Goal: Information Seeking & Learning: Learn about a topic

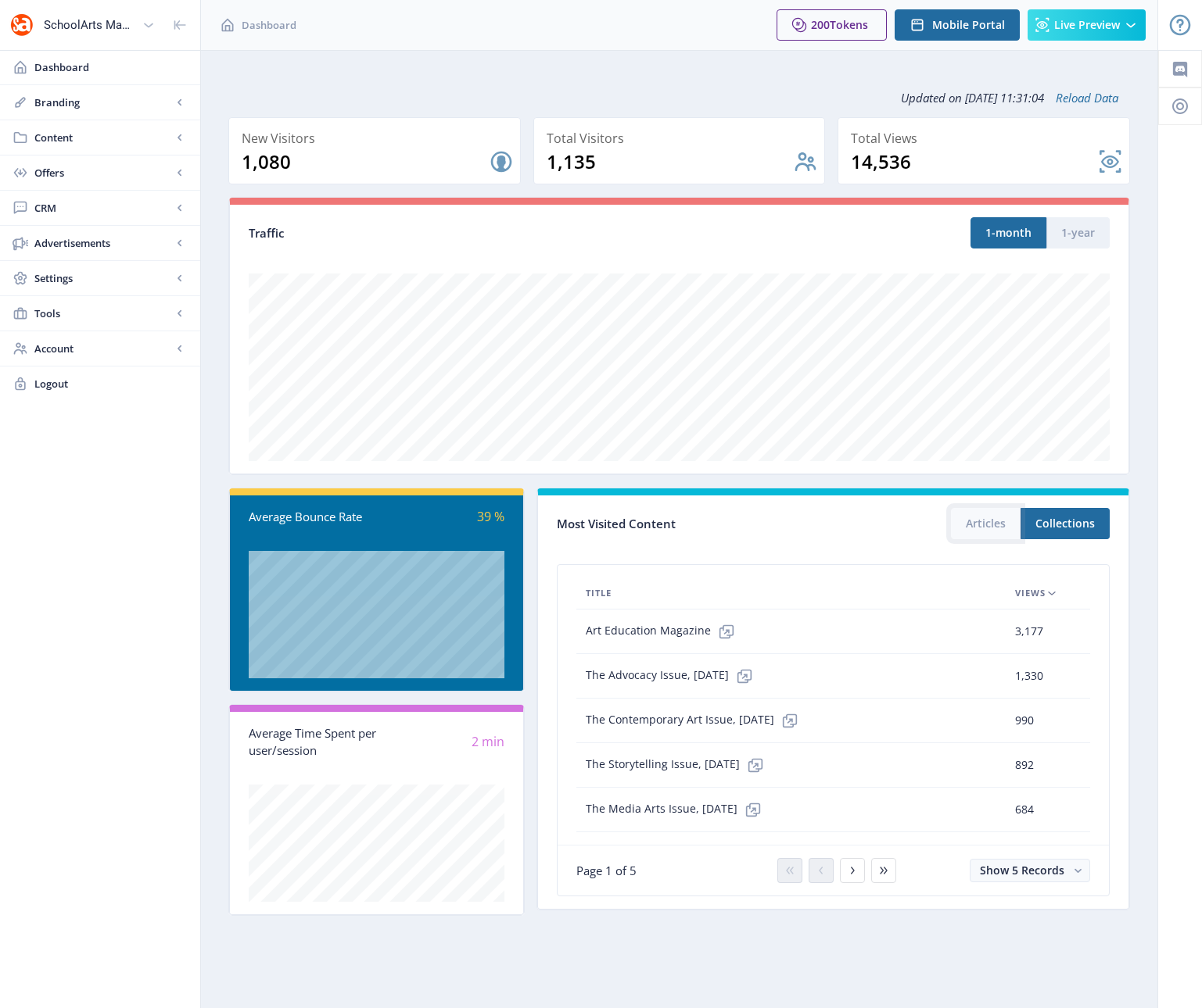
click at [979, 524] on button "Articles" at bounding box center [986, 524] width 70 height 31
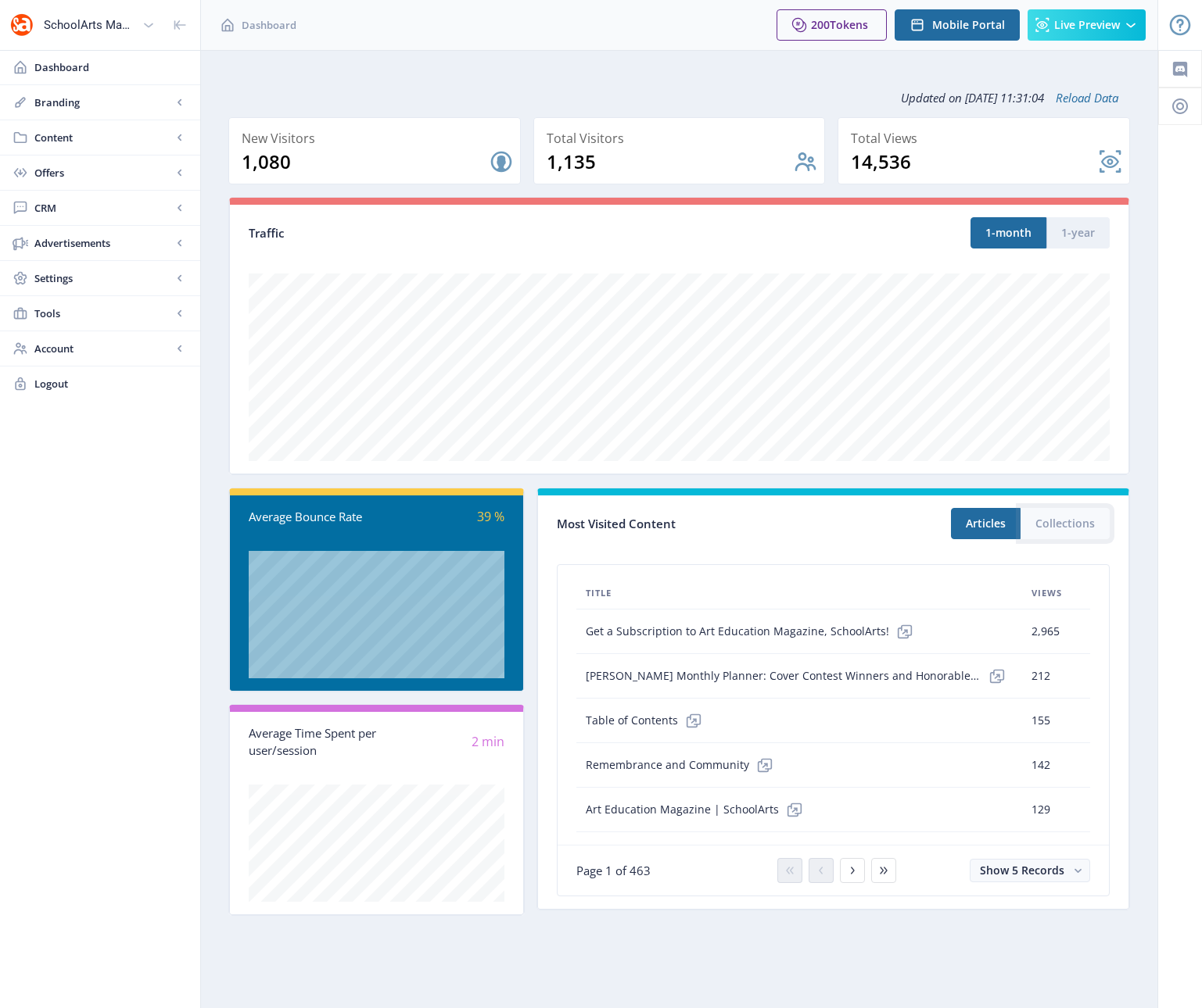
click at [1075, 523] on button "Collections" at bounding box center [1065, 524] width 89 height 31
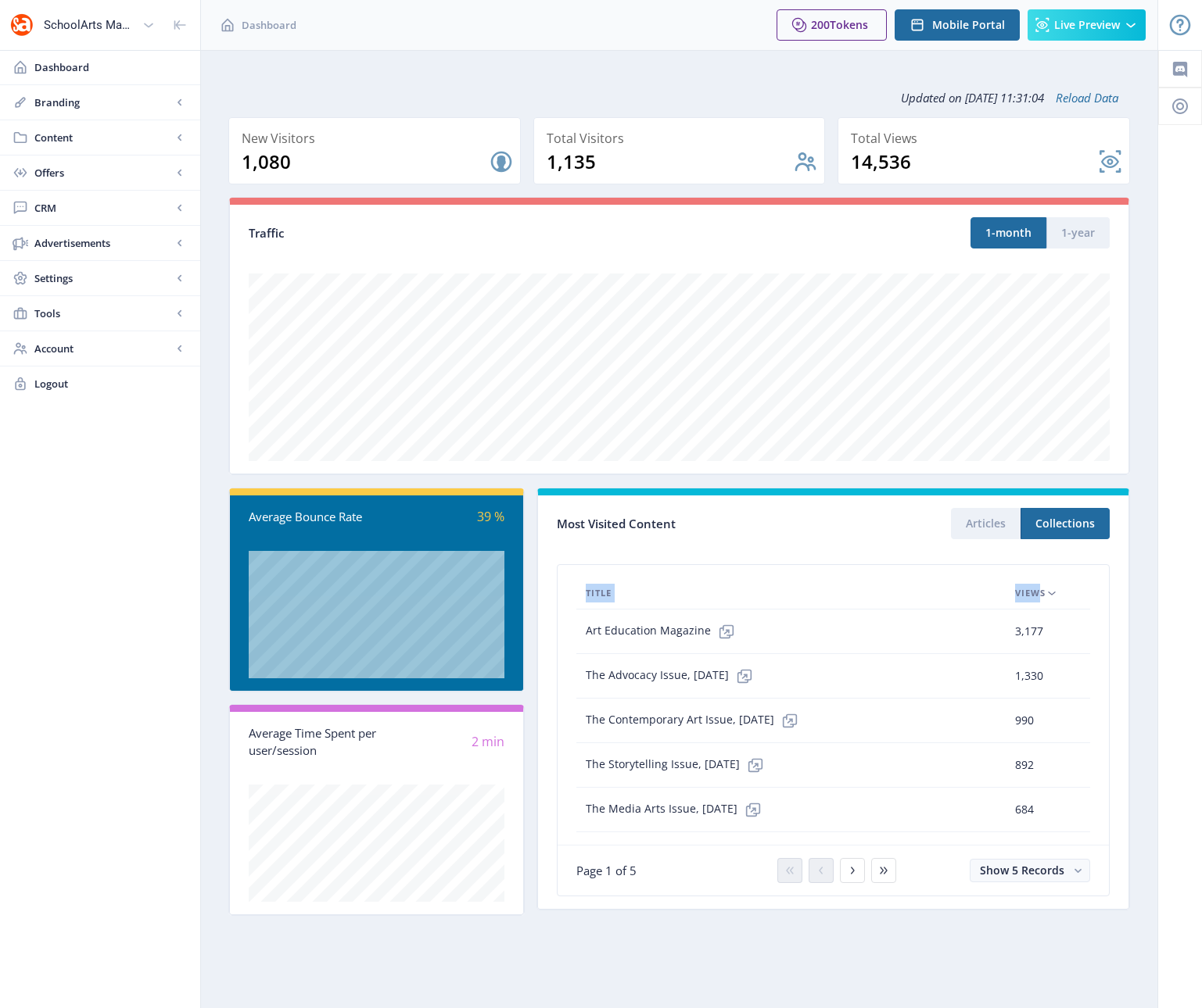
drag, startPoint x: 1043, startPoint y: 567, endPoint x: 1039, endPoint y: 597, distance: 30.3
click at [1039, 597] on nb-card-body "Title Views Art Education Magazine 3,177 62.6 min The Advocacy Issue, [DATE] 1,…" at bounding box center [834, 705] width 551 height 280
click at [1050, 595] on icon at bounding box center [1052, 593] width 12 height 12
click at [1035, 591] on span "Views" at bounding box center [1030, 593] width 30 height 19
click at [1036, 591] on span "Views" at bounding box center [1030, 593] width 30 height 19
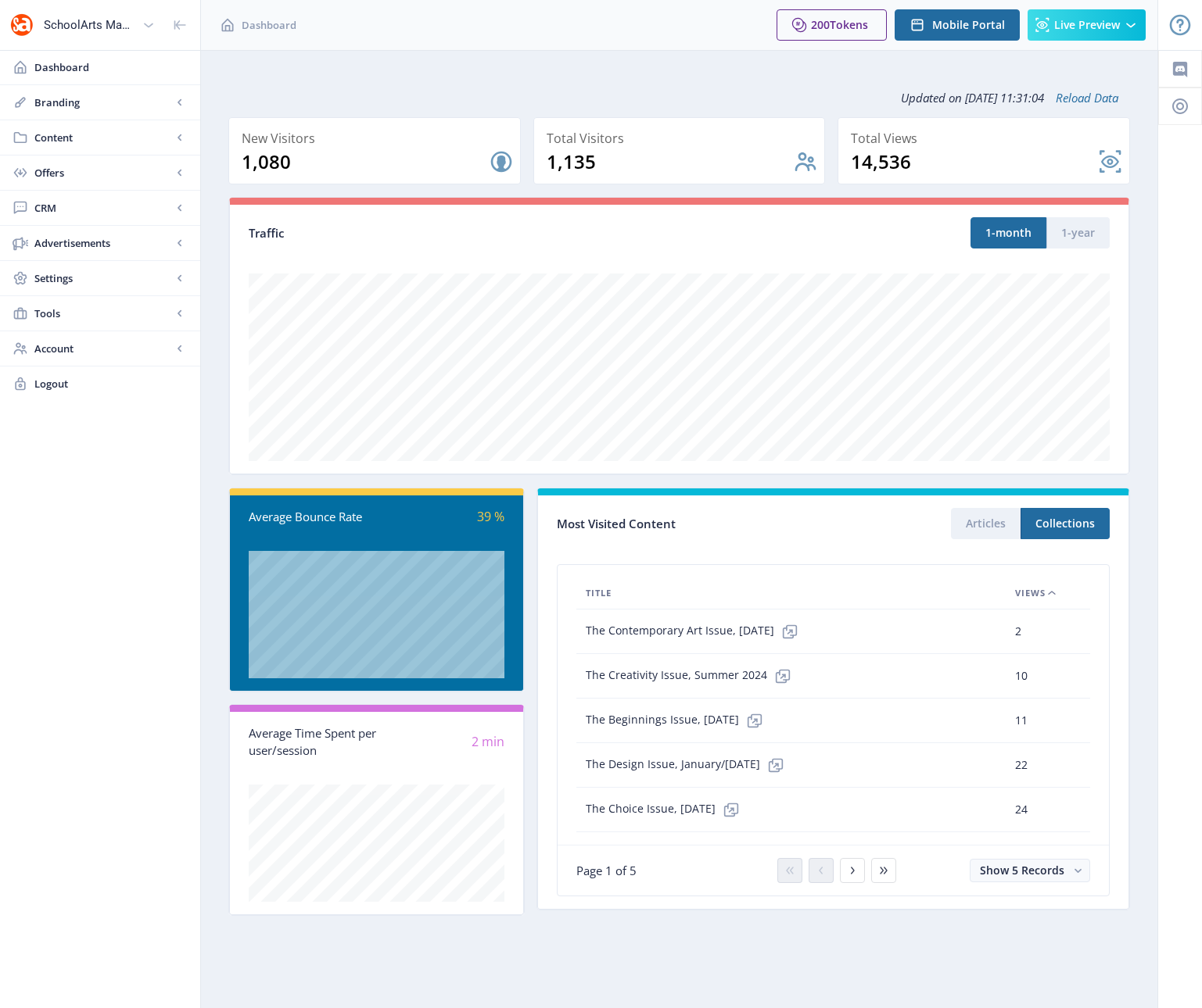
click at [1039, 593] on span "Views" at bounding box center [1030, 593] width 30 height 19
drag, startPoint x: 996, startPoint y: 664, endPoint x: 944, endPoint y: 686, distance: 56.5
click at [990, 669] on tbody "Art Education Magazine 3,177 62.6 min The Advocacy Issue, [DATE] 1,330 42.5 min…" at bounding box center [834, 721] width 514 height 223
click at [939, 683] on div "The Advocacy Issue, [DATE]" at bounding box center [790, 676] width 411 height 31
click at [973, 531] on button "Articles" at bounding box center [986, 524] width 70 height 31
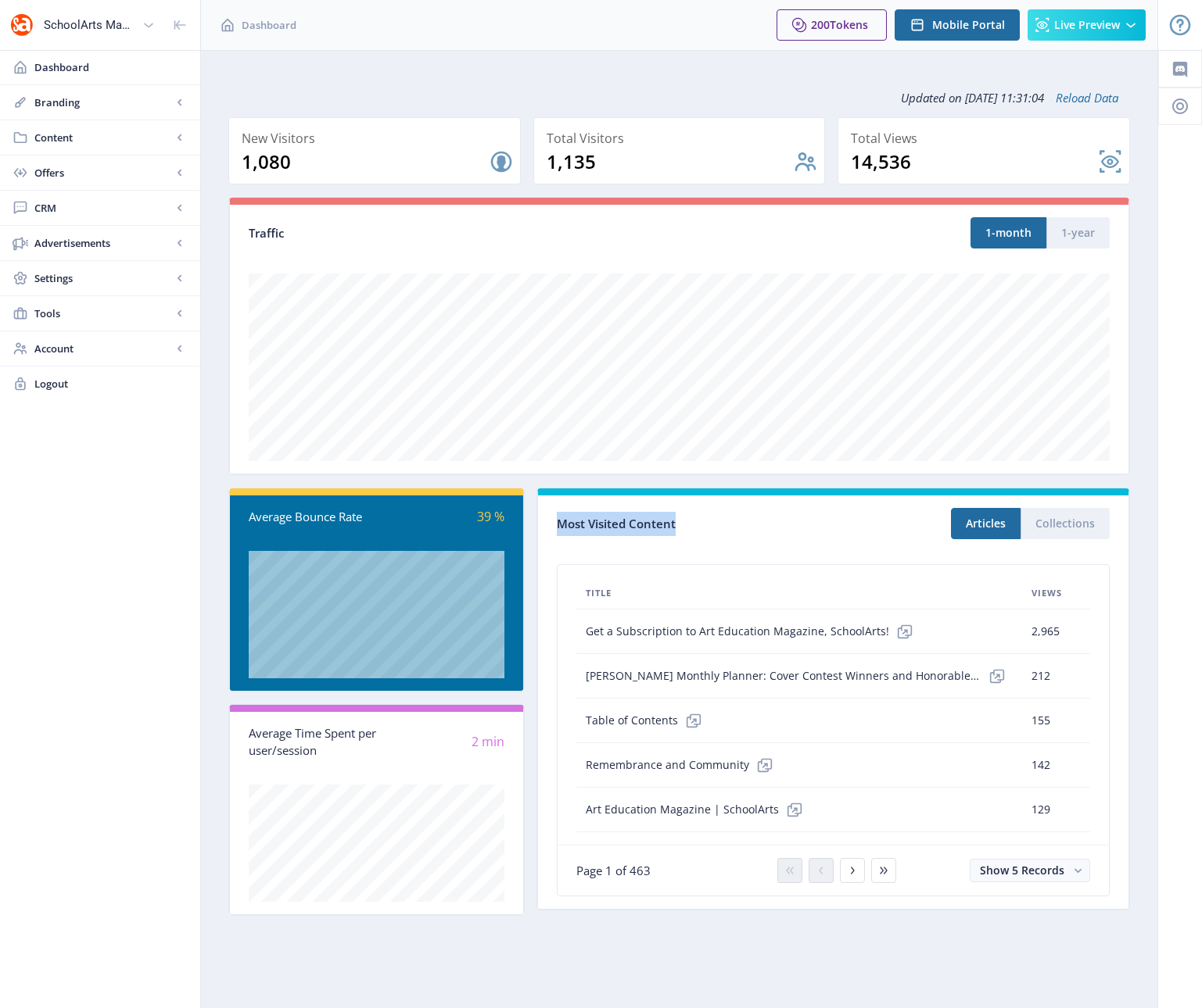
drag, startPoint x: 691, startPoint y: 524, endPoint x: 550, endPoint y: 529, distance: 141.1
click at [550, 529] on nb-card-header "Most Visited Content Articles Collections" at bounding box center [834, 524] width 590 height 56
copy div "Most Visited Content"
